Goal: Navigation & Orientation: Find specific page/section

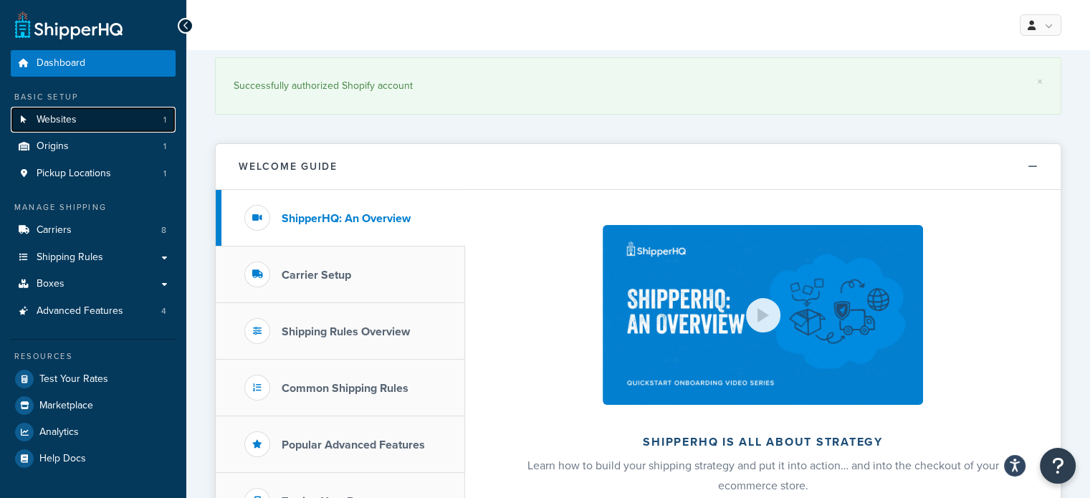
click at [107, 118] on link "Websites 1" at bounding box center [93, 120] width 165 height 27
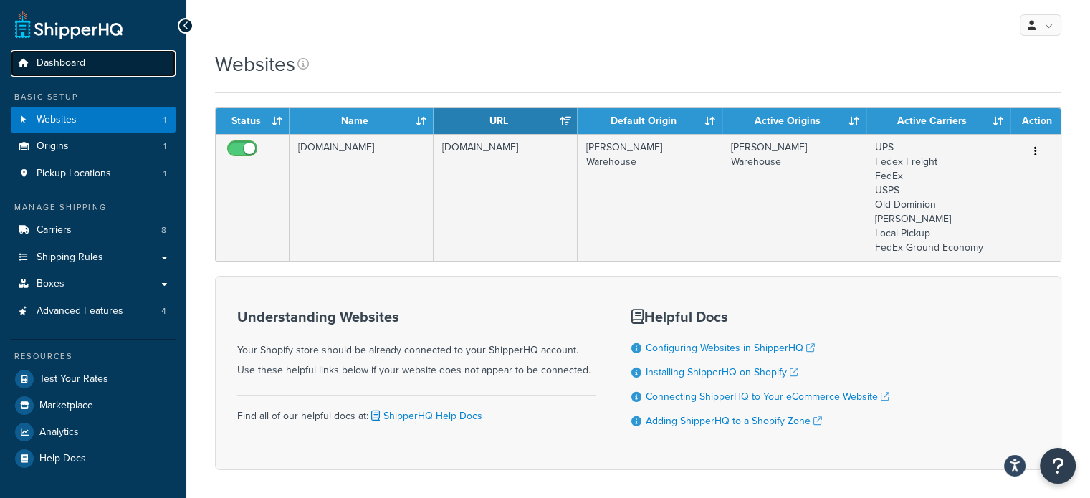
click at [90, 65] on link "Dashboard" at bounding box center [93, 63] width 165 height 27
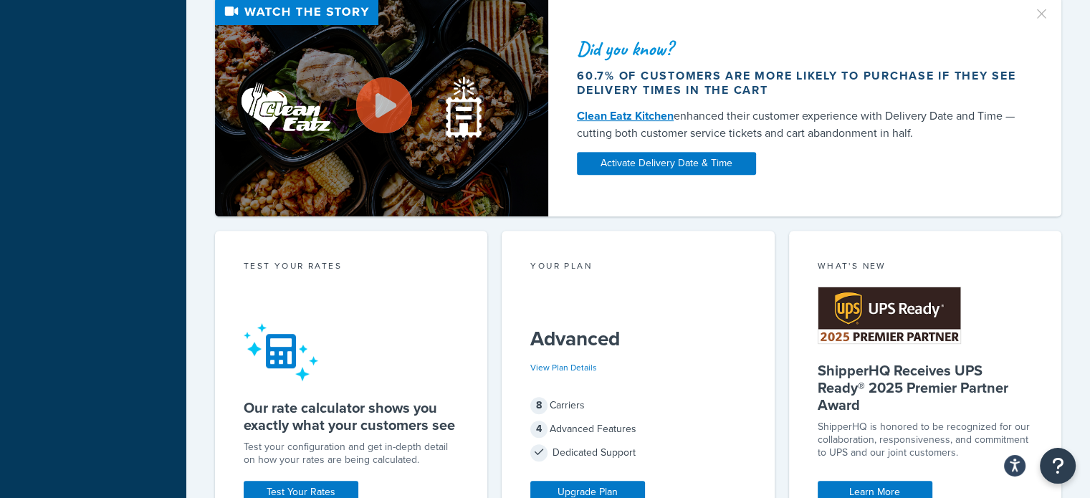
scroll to position [573, 0]
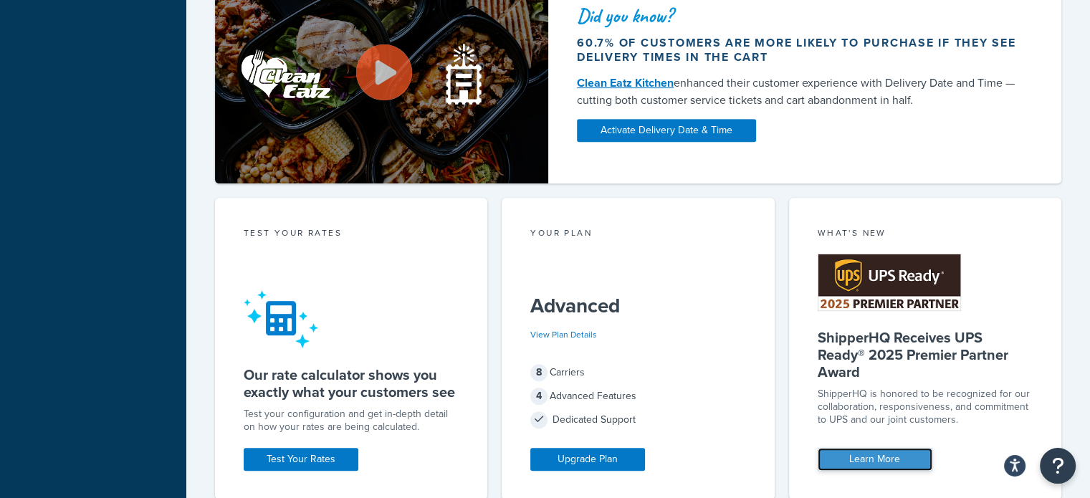
click at [871, 456] on link "Learn More" at bounding box center [875, 459] width 115 height 23
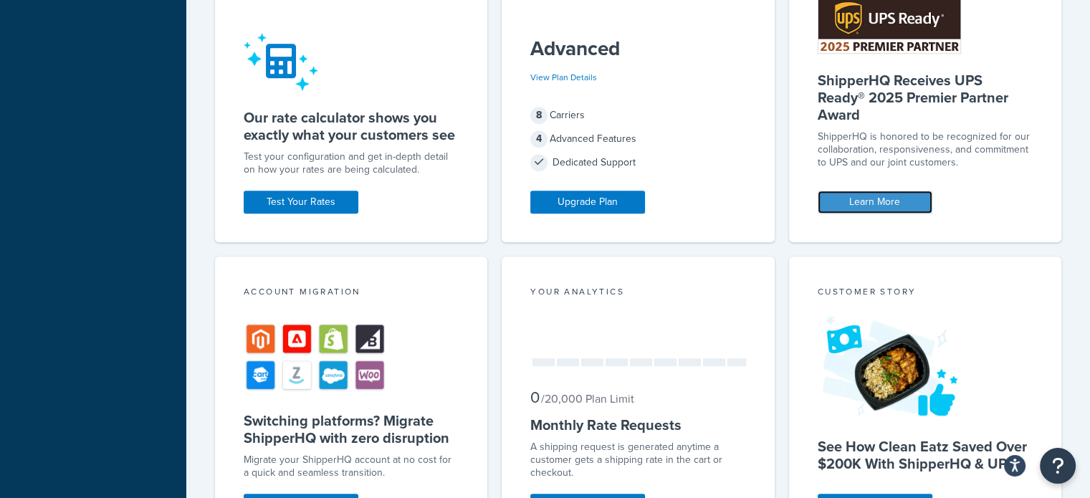
scroll to position [860, 0]
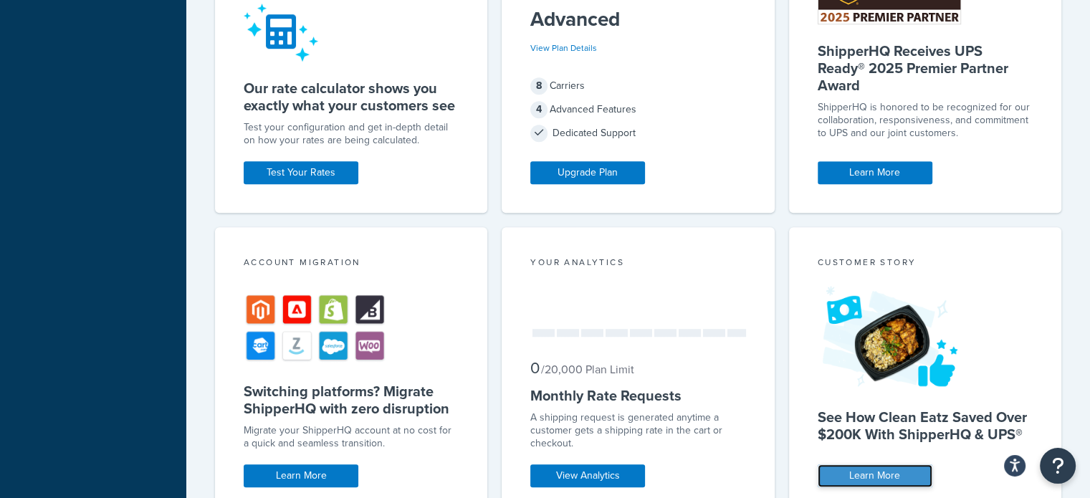
click at [876, 478] on link "Learn More" at bounding box center [875, 475] width 115 height 23
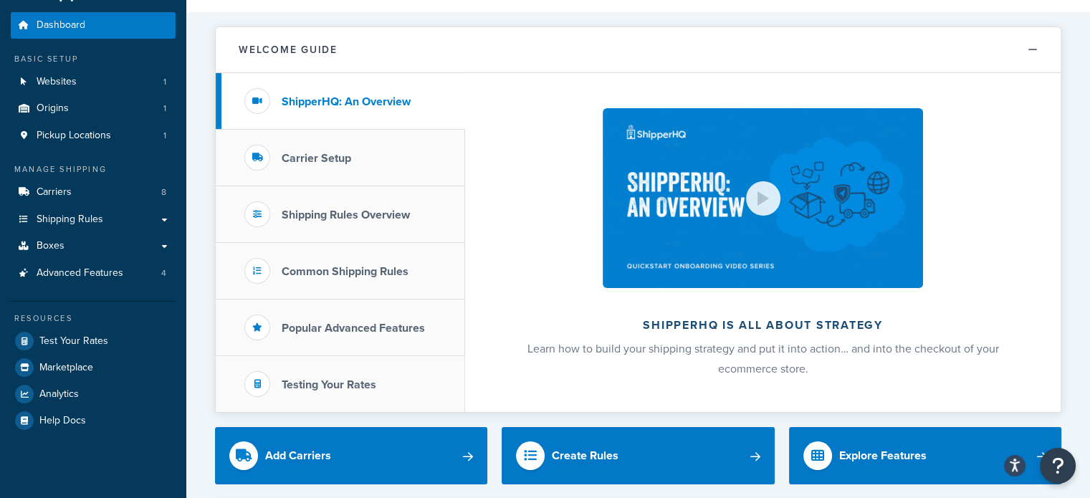
scroll to position [215, 0]
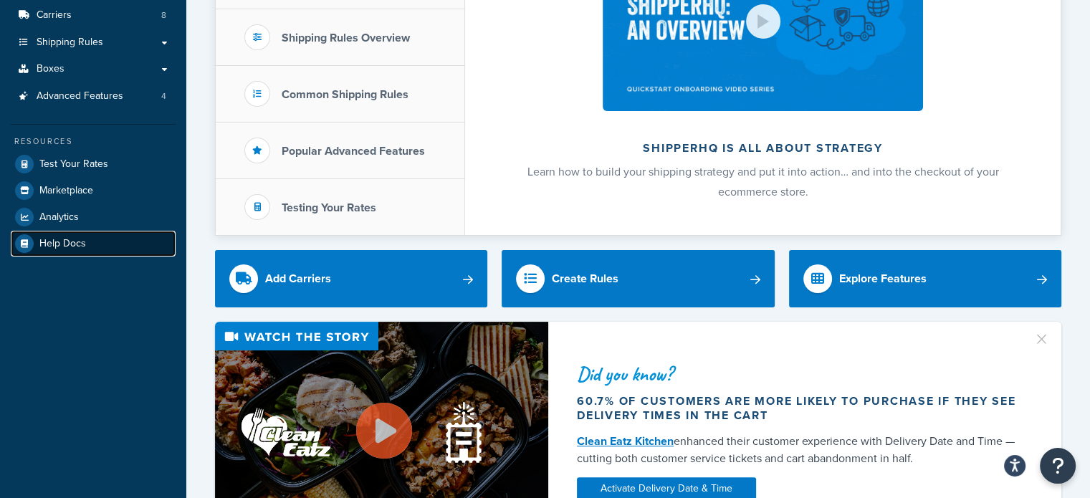
click at [74, 244] on span "Help Docs" at bounding box center [62, 244] width 47 height 12
